Goal: Task Accomplishment & Management: Complete application form

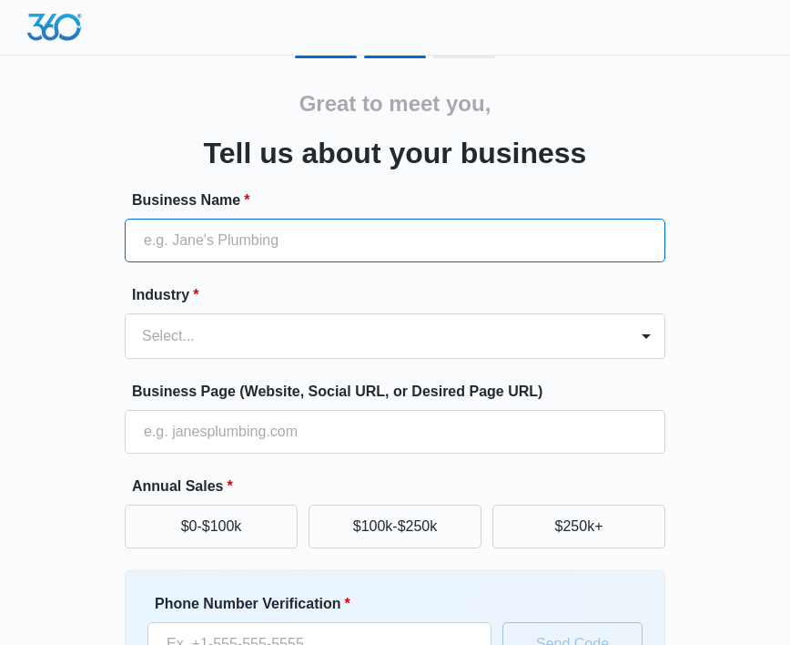
click at [331, 248] on input "Business Name *" at bounding box center [395, 240] width 541 height 44
type input "Test Account"
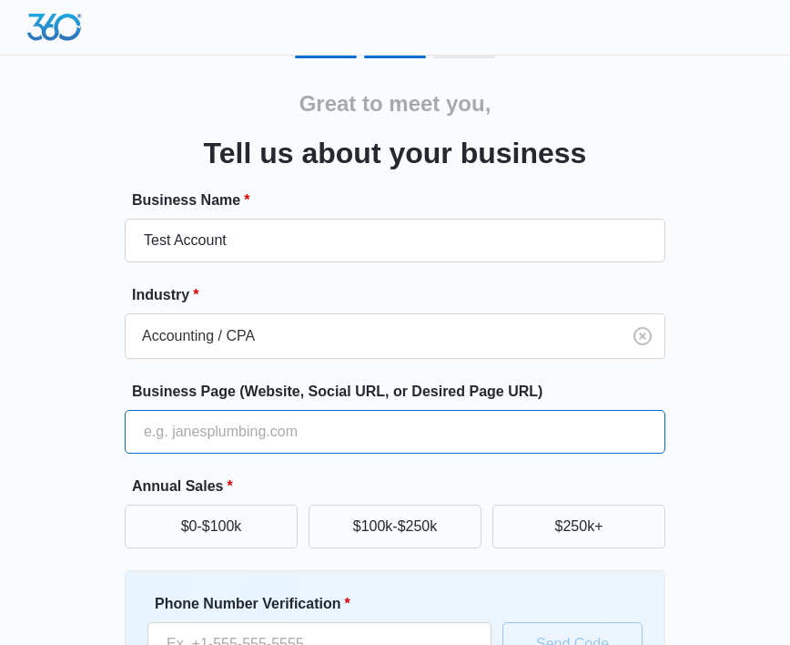
click at [328, 423] on input "Business Page (Website, Social URL, or Desired Page URL)" at bounding box center [395, 432] width 541 height 44
type input "[DOMAIN_NAME]"
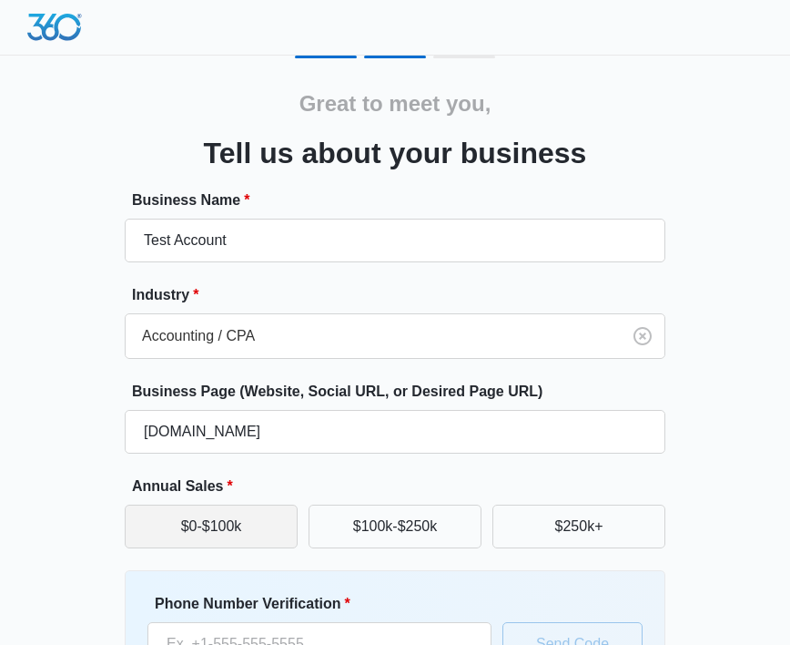
click at [277, 531] on button "$0-$100k" at bounding box center [211, 526] width 173 height 44
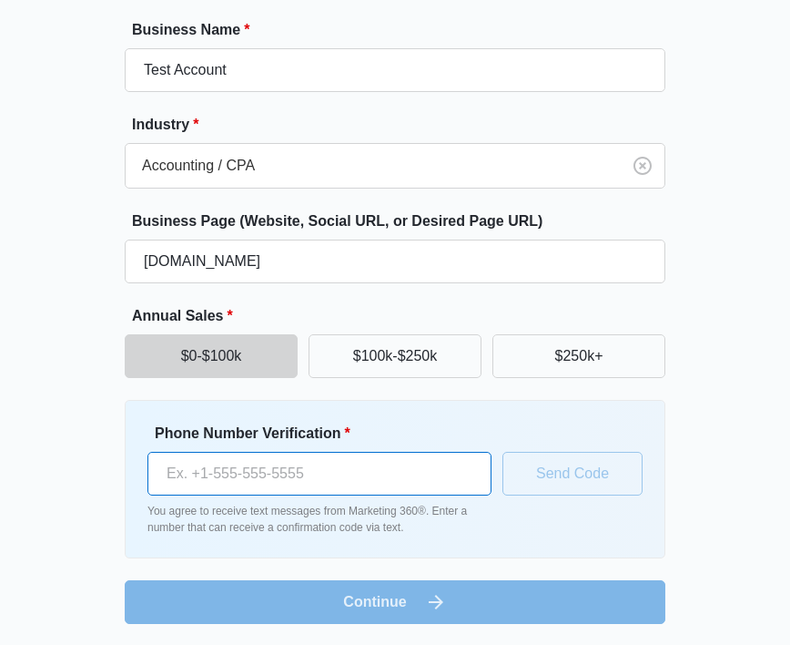
click at [378, 453] on input "Phone Number Verification *" at bounding box center [319, 474] width 344 height 44
type input "(239) 810-0119"
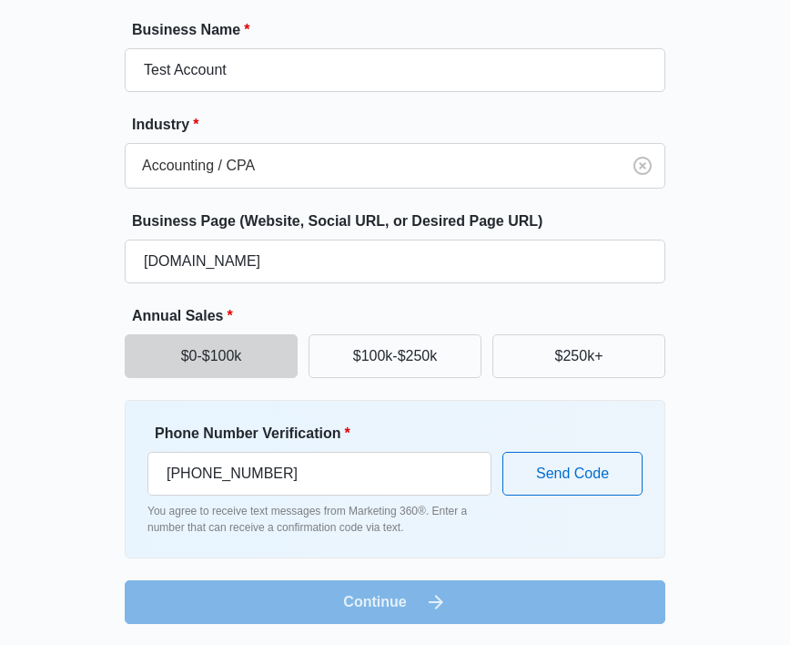
drag, startPoint x: 665, startPoint y: 487, endPoint x: 425, endPoint y: 417, distance: 249.5
click at [665, 488] on div "Phone Number Verification * (239) 810-0119 You agree to receive text messages f…" at bounding box center [395, 479] width 541 height 158
drag, startPoint x: 422, startPoint y: 419, endPoint x: 439, endPoint y: 422, distance: 16.8
click at [435, 421] on div "Phone Number Verification * (239) 810-0119 You agree to receive text messages f…" at bounding box center [395, 479] width 541 height 158
click at [543, 450] on div "Phone Number Verification * (239) 810-0119 You agree to receive text messages f…" at bounding box center [394, 478] width 495 height 113
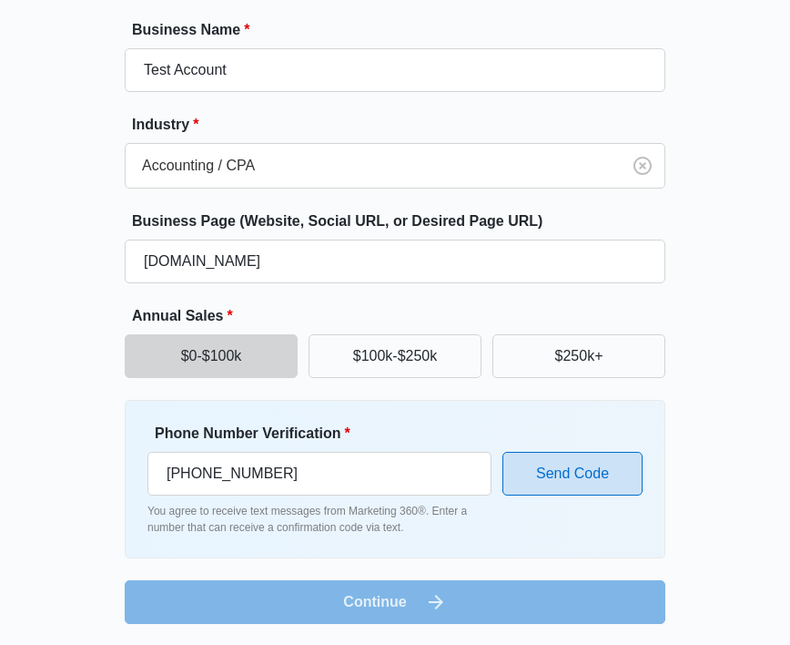
click at [543, 461] on button "Send Code" at bounding box center [573, 474] width 140 height 44
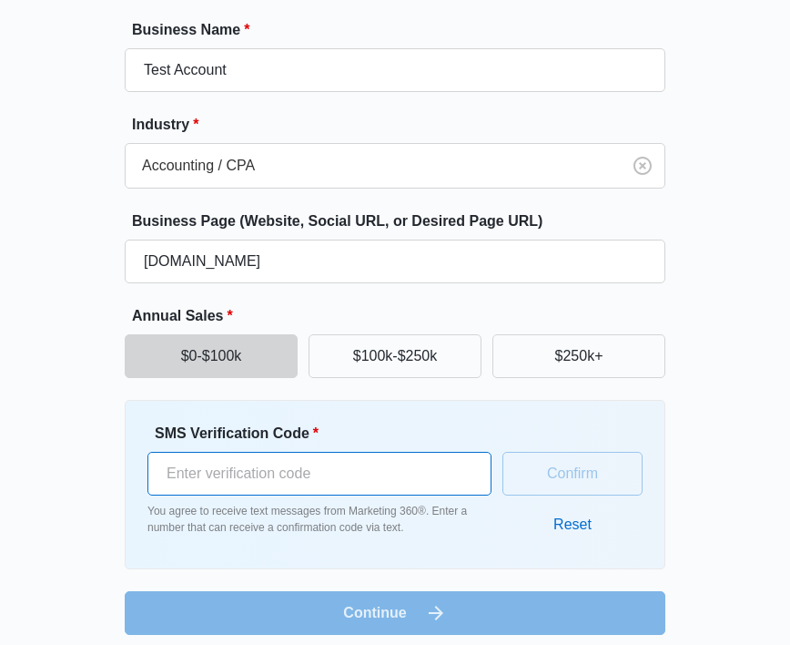
click at [352, 467] on input "SMS Verification Code *" at bounding box center [319, 474] width 344 height 44
type input "6"
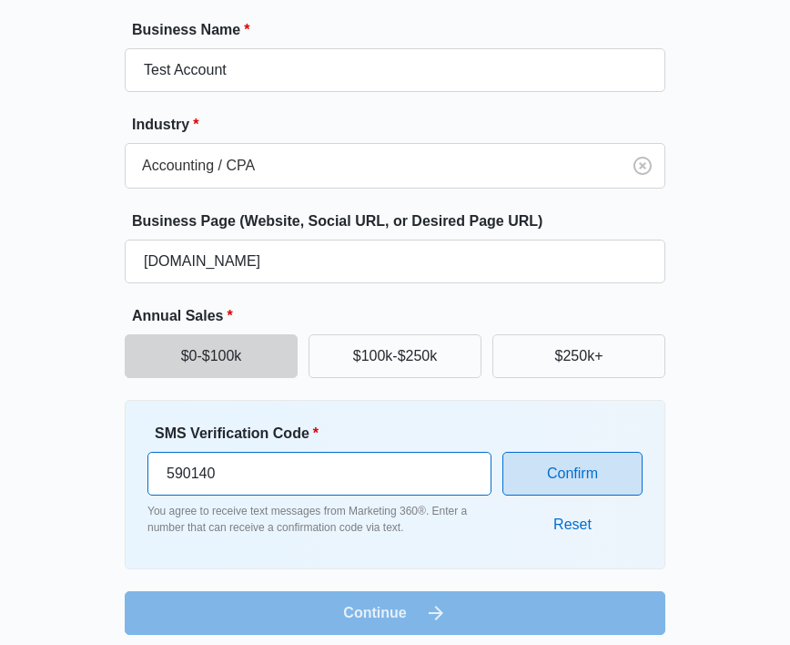
type input "590140"
click at [632, 460] on button "Confirm" at bounding box center [573, 474] width 140 height 44
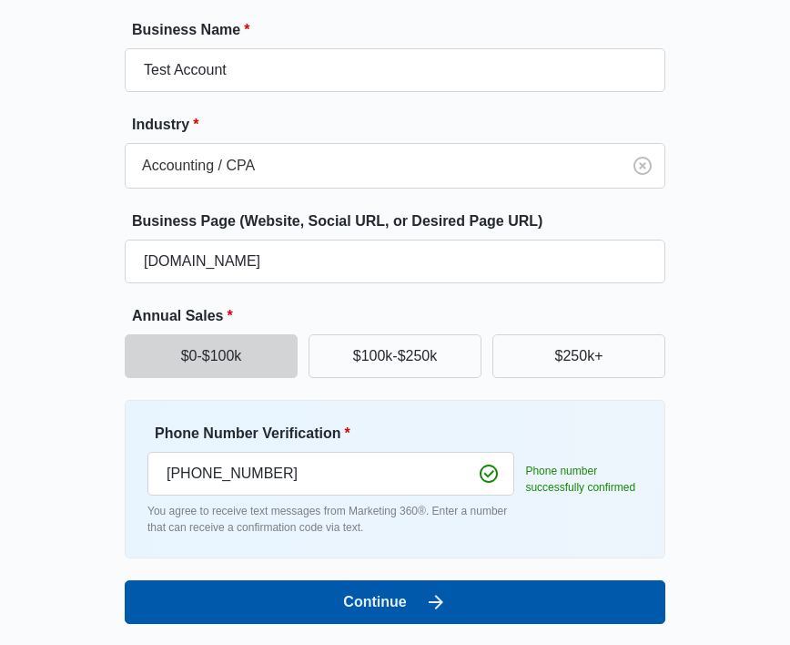
click at [520, 609] on button "Continue" at bounding box center [395, 602] width 541 height 44
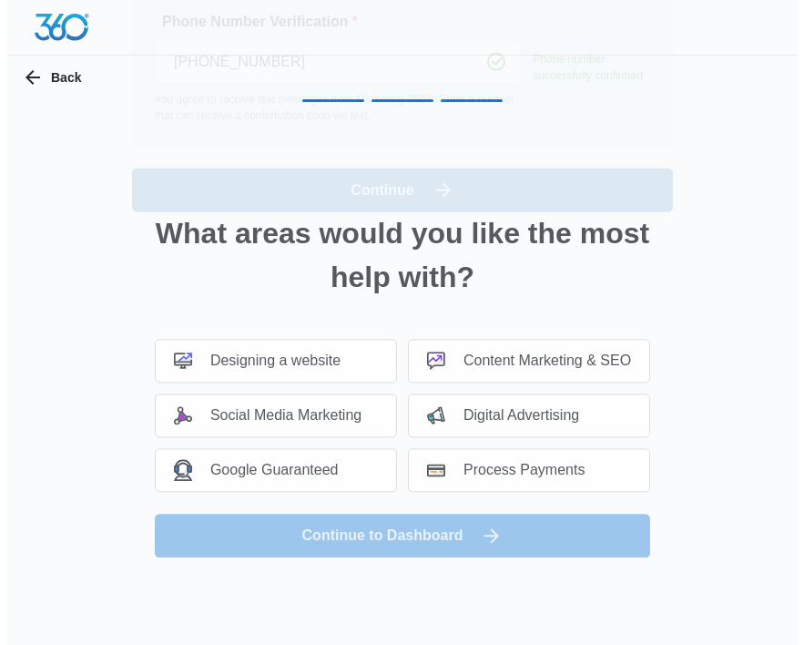
scroll to position [0, 0]
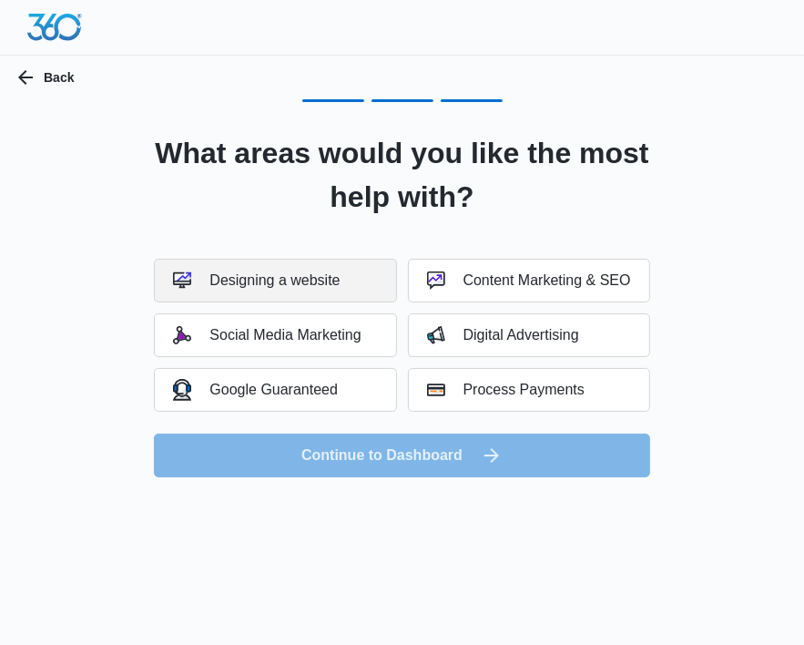
click at [207, 269] on button "Designing a website" at bounding box center [275, 281] width 242 height 44
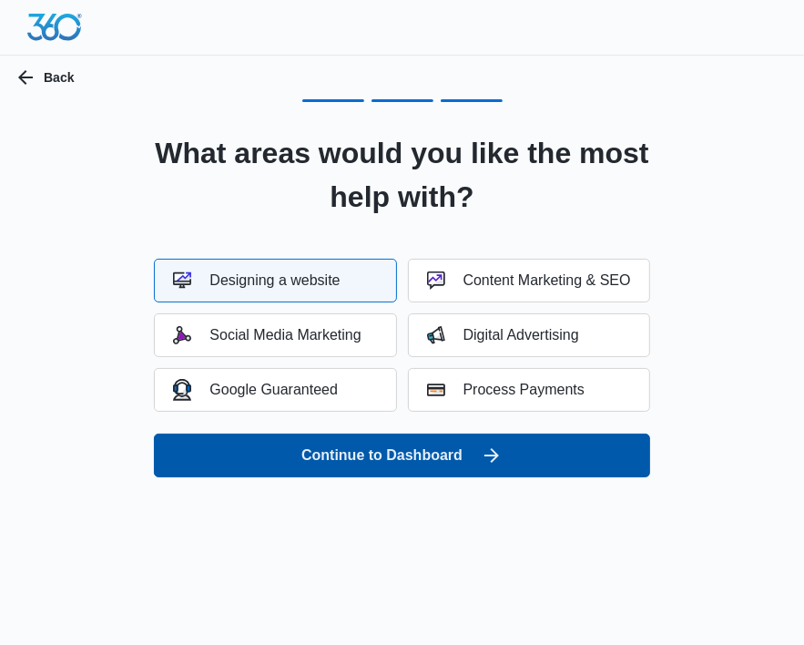
click at [357, 449] on button "Continue to Dashboard" at bounding box center [401, 455] width 495 height 44
